Goal: Complete application form: Complete application form

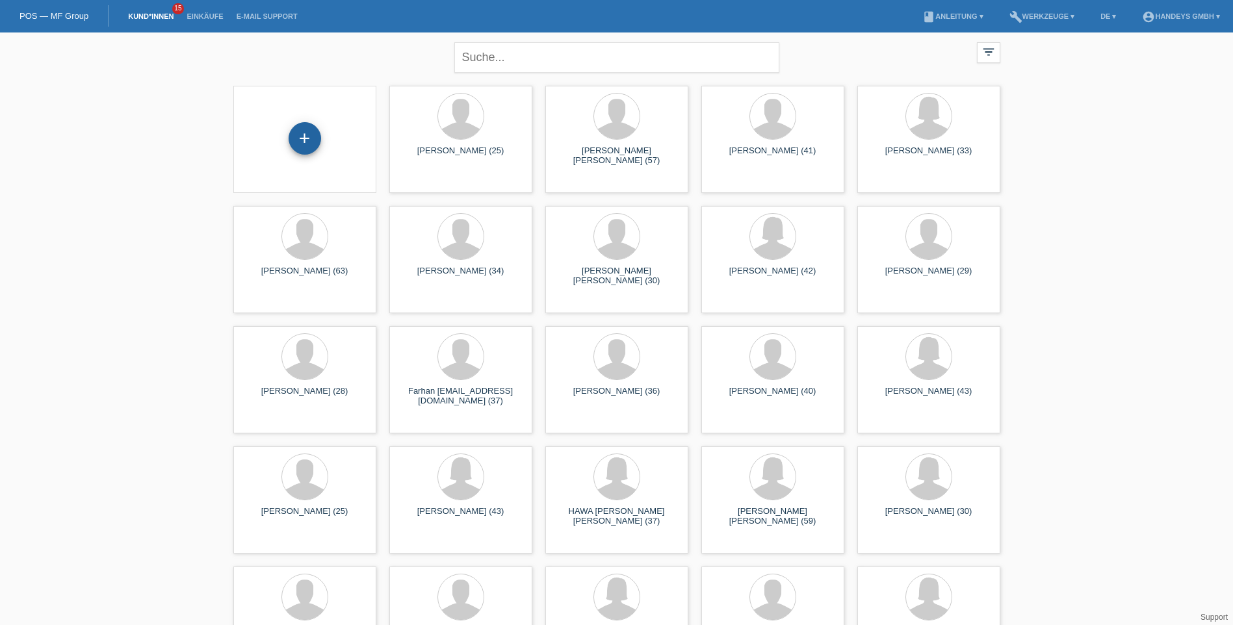
click at [311, 138] on div "+" at bounding box center [304, 138] width 32 height 32
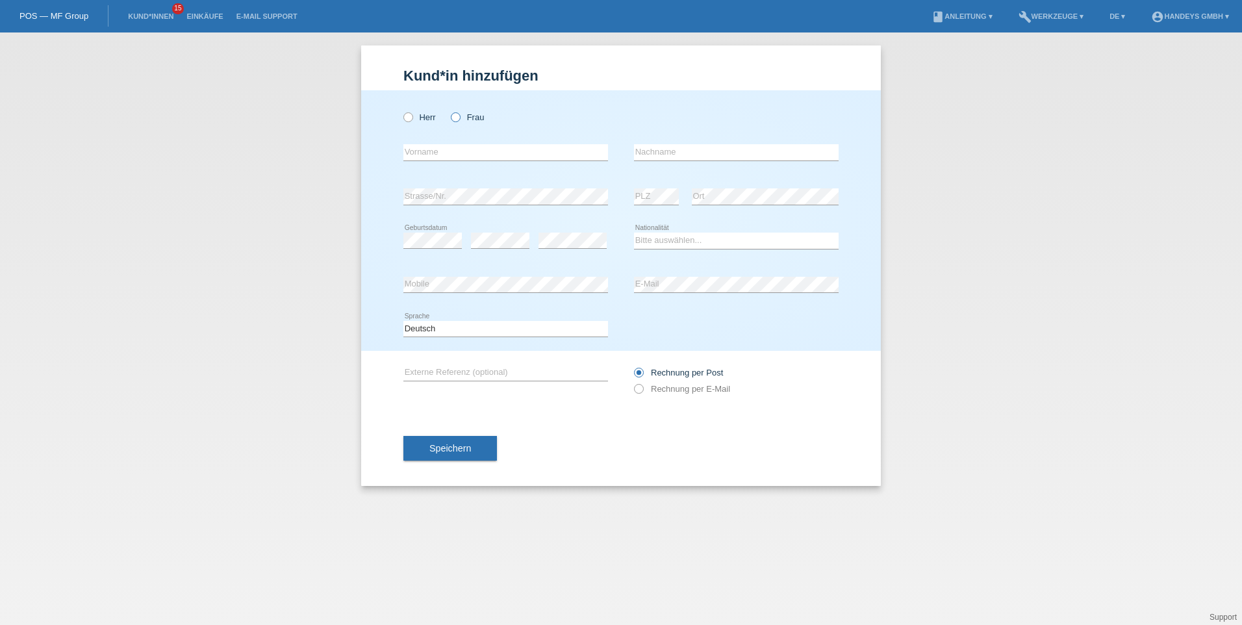
click at [449, 110] on icon at bounding box center [449, 110] width 0 height 0
click at [455, 117] on input "Frau" at bounding box center [455, 116] width 8 height 8
radio input "true"
click at [506, 144] on input "text" at bounding box center [505, 152] width 205 height 16
type input "vasantharani"
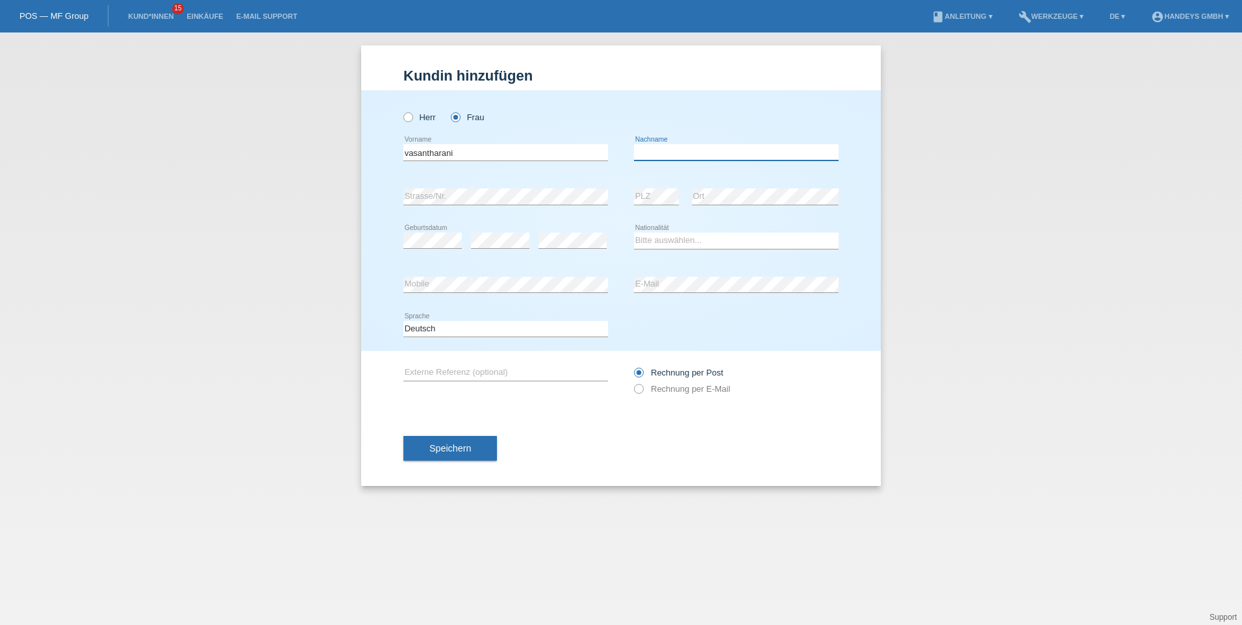
click at [690, 151] on input "text" at bounding box center [736, 152] width 205 height 16
type input "kuneswaran"
click at [804, 166] on div "kuneswaran error Nachname" at bounding box center [736, 153] width 205 height 44
click at [667, 240] on select "Bitte auswählen... Schweiz Deutschland Liechtenstein Österreich ------------ Af…" at bounding box center [736, 241] width 205 height 16
select select "LK"
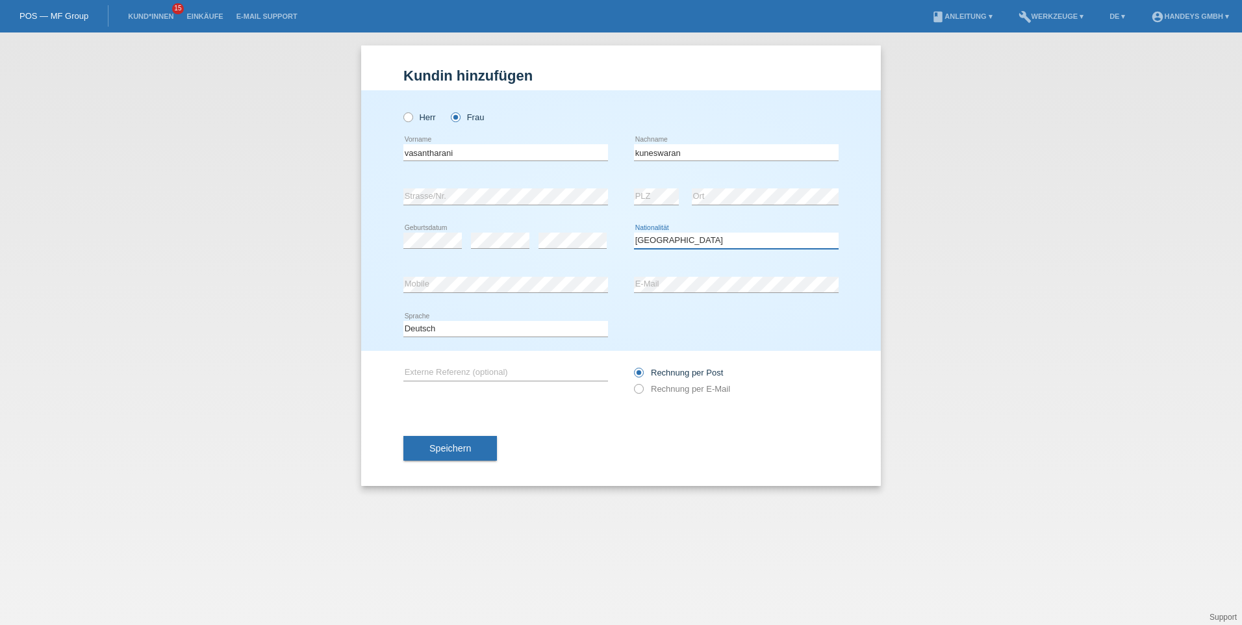
click at [634, 233] on select "Bitte auswählen... Schweiz Deutschland Liechtenstein Österreich ------------ Af…" at bounding box center [736, 241] width 205 height 16
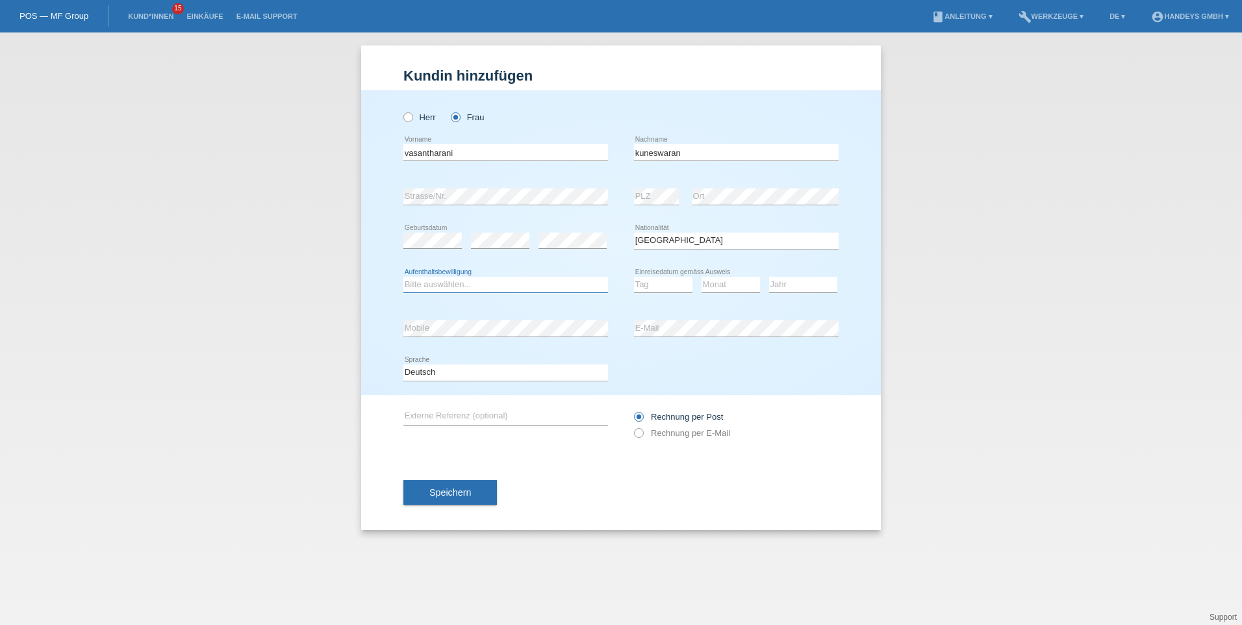
drag, startPoint x: 485, startPoint y: 286, endPoint x: 479, endPoint y: 294, distance: 10.3
click at [487, 286] on select "Bitte auswählen... C B B - Flüchtlingsstatus Andere" at bounding box center [505, 285] width 205 height 16
select select "B"
click at [403, 277] on select "Bitte auswählen... C B B - Flüchtlingsstatus Andere" at bounding box center [505, 285] width 205 height 16
click at [675, 292] on icon at bounding box center [663, 292] width 58 height 1
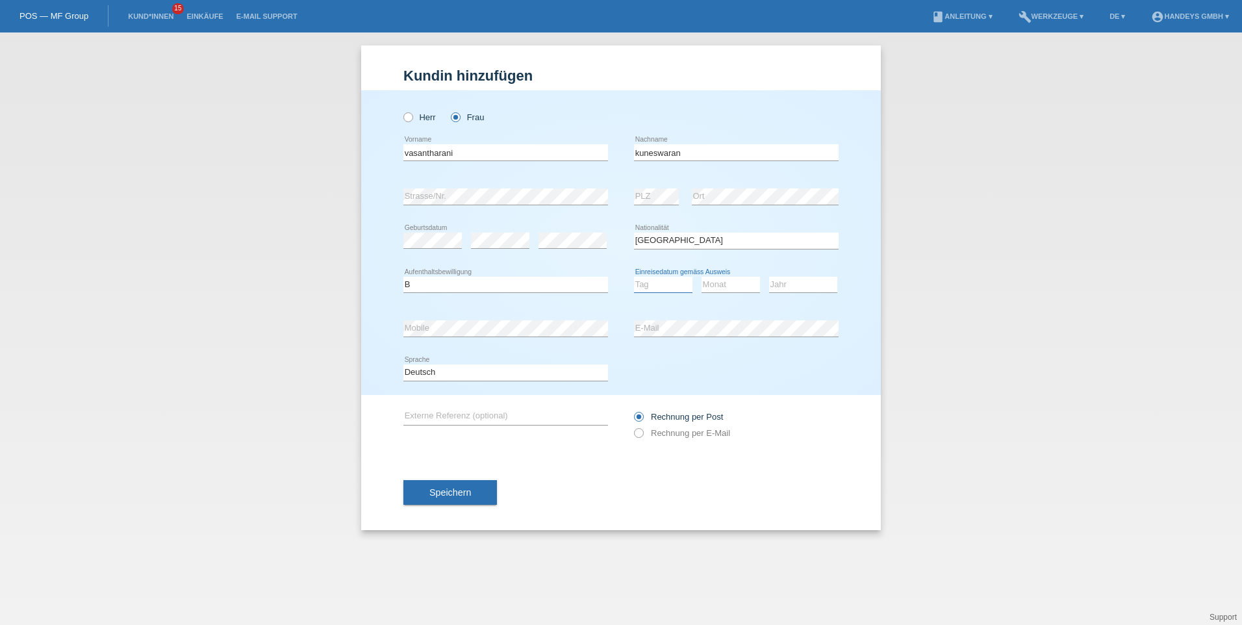
click at [676, 285] on select "Tag 01 02 03 04 05 06 07 08 09 10 11" at bounding box center [663, 285] width 58 height 16
select select "17"
click at [634, 277] on select "Tag 01 02 03 04 05 06 07 08 09 10 11" at bounding box center [663, 285] width 58 height 16
click at [729, 281] on select "Monat 01 02 03 04 05 06 07 08 09 10 11" at bounding box center [731, 285] width 58 height 16
select select "09"
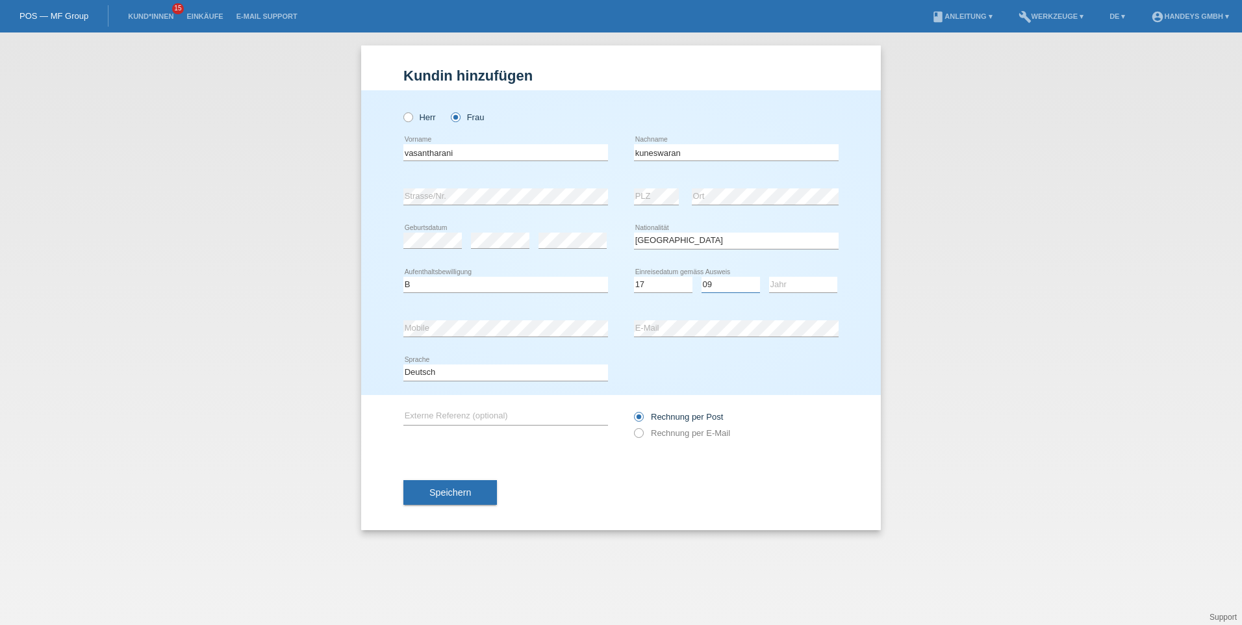
click at [702, 277] on select "Monat 01 02 03 04 05 06 07 08 09 10 11" at bounding box center [731, 285] width 58 height 16
click at [807, 289] on select "Jahr 2025 2024 2023 2022 2021 2020 2019 2018 2017 2016 2015 2014 2013 2012 2011…" at bounding box center [803, 285] width 68 height 16
select select "2015"
click at [769, 277] on select "Jahr 2025 2024 2023 2022 2021 2020 2019 2018 2017 2016 2015 2014 2013 2012 2011…" at bounding box center [803, 285] width 68 height 16
type input "kumar"
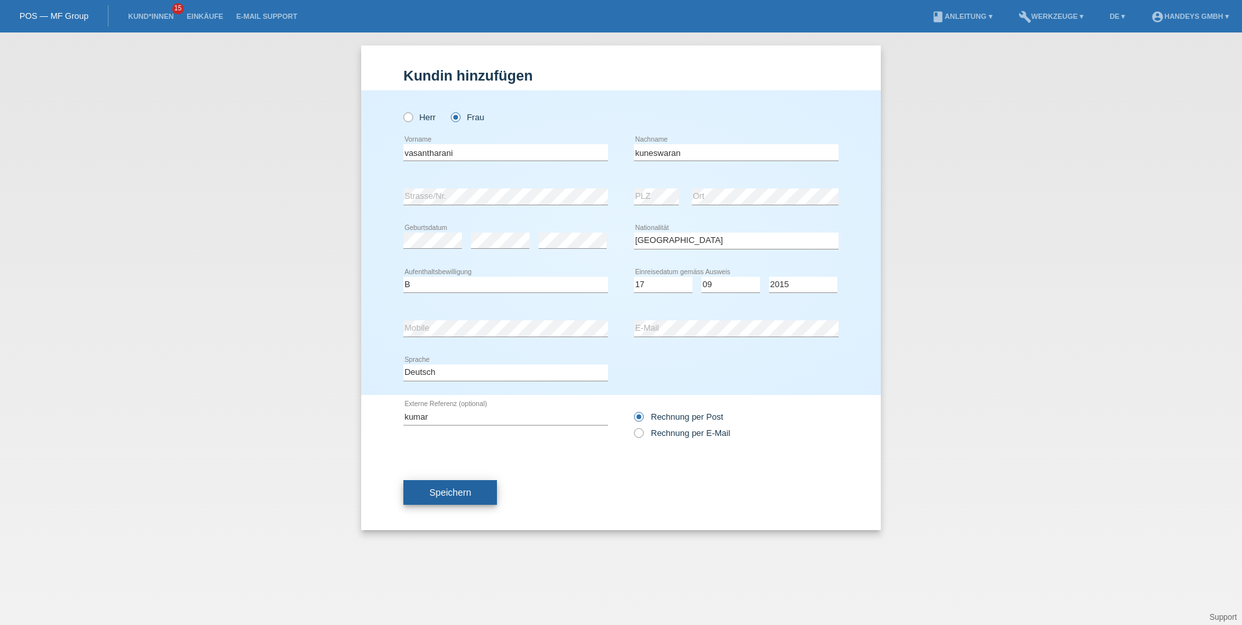
click at [456, 495] on span "Speichern" at bounding box center [450, 492] width 42 height 10
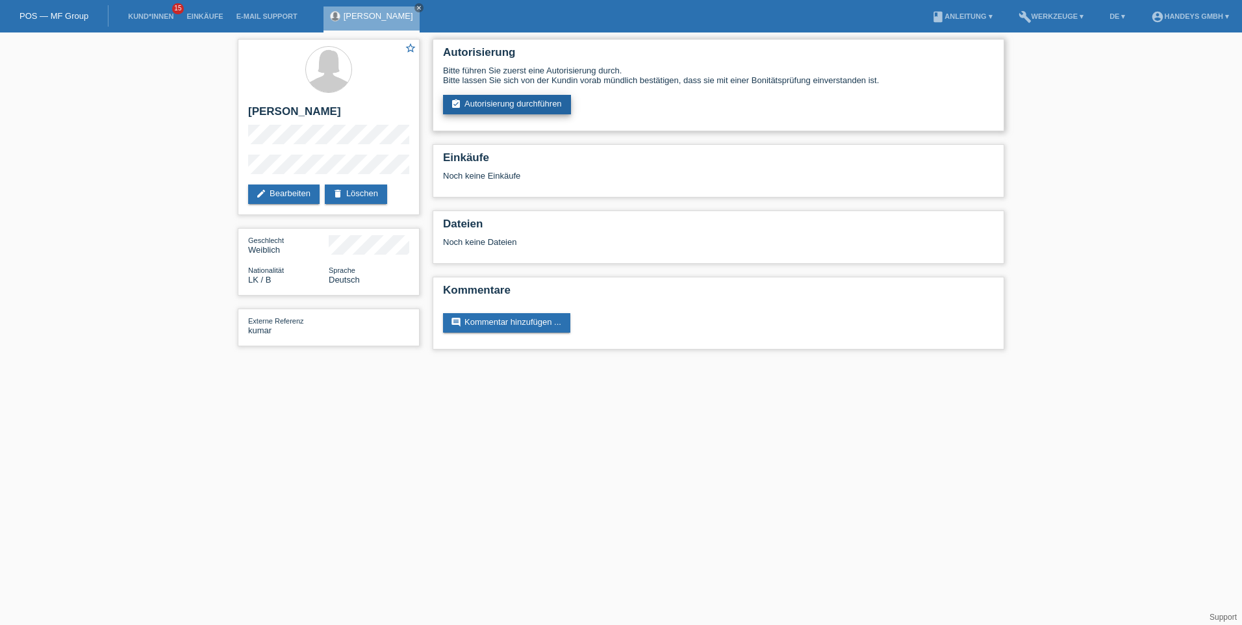
click at [508, 101] on link "assignment_turned_in Autorisierung durchführen" at bounding box center [507, 104] width 128 height 19
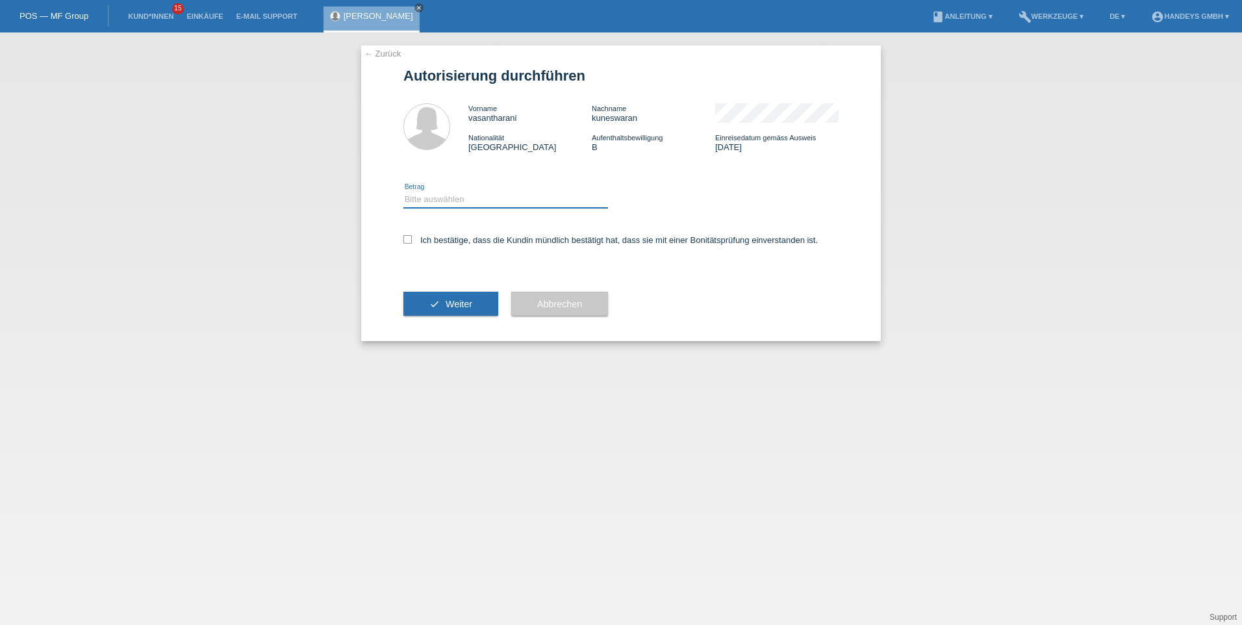
click at [466, 200] on select "Bitte auswählen CHF 1.00 - CHF 499.00 CHF 500.00 - CHF 1'999.00 CHF 2'000.00 - …" at bounding box center [505, 200] width 205 height 16
select select "3"
click at [403, 192] on select "Bitte auswählen CHF 1.00 - CHF 499.00 CHF 500.00 - CHF 1'999.00 CHF 2'000.00 - …" at bounding box center [505, 200] width 205 height 16
click at [405, 242] on icon at bounding box center [407, 239] width 8 height 8
click at [405, 242] on input "Ich bestätige, dass die Kundin mündlich bestätigt hat, dass sie mit einer Bonit…" at bounding box center [407, 239] width 8 height 8
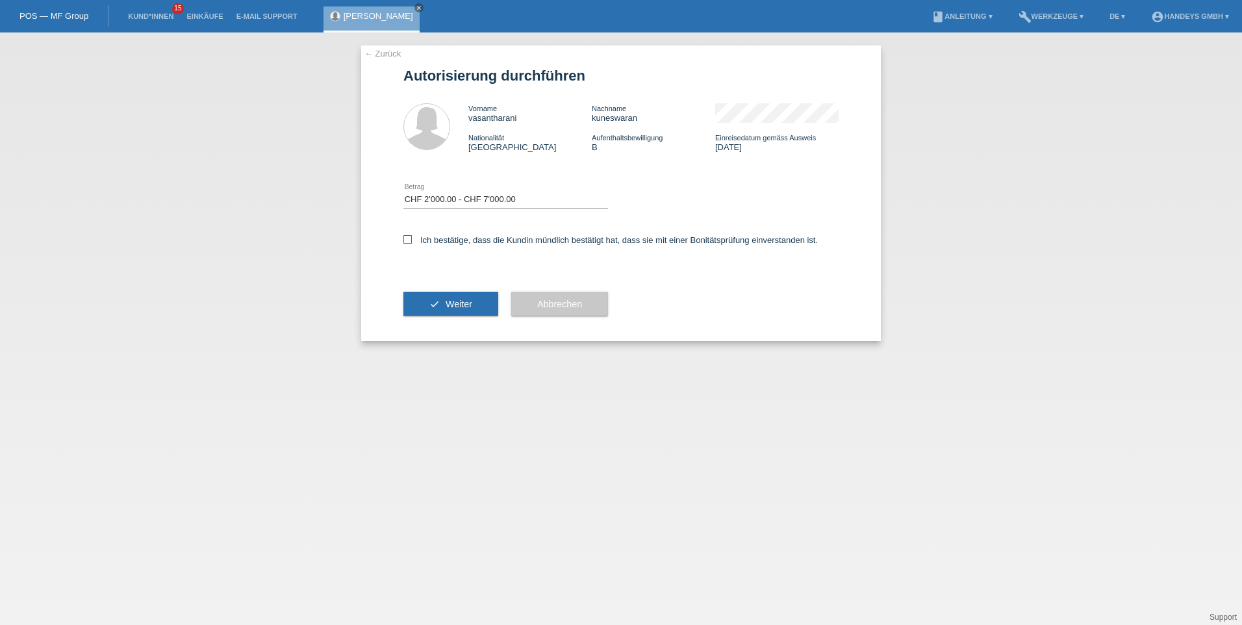
checkbox input "true"
click at [456, 298] on button "check Weiter" at bounding box center [450, 304] width 95 height 25
